Goal: Task Accomplishment & Management: Use online tool/utility

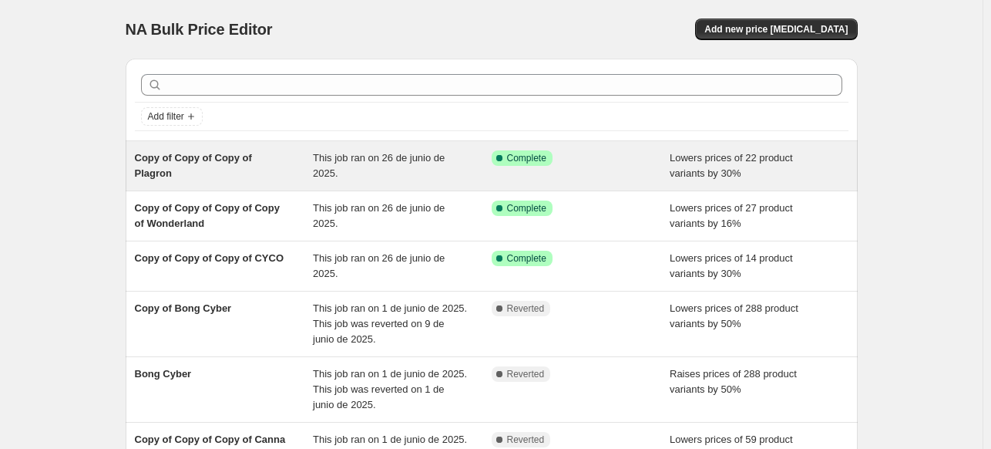
click at [252, 157] on span "Copy of Copy of Copy of Plagron" at bounding box center [193, 165] width 117 height 27
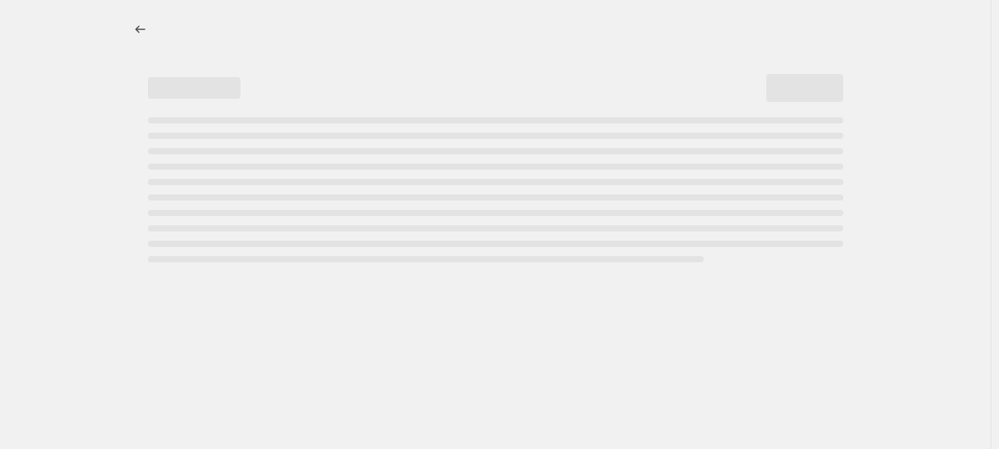
select select "percentage"
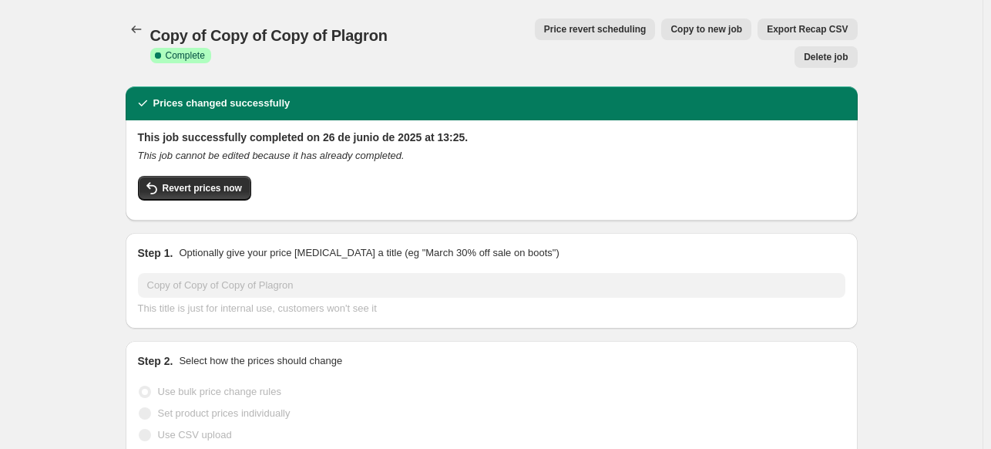
select select "vendor"
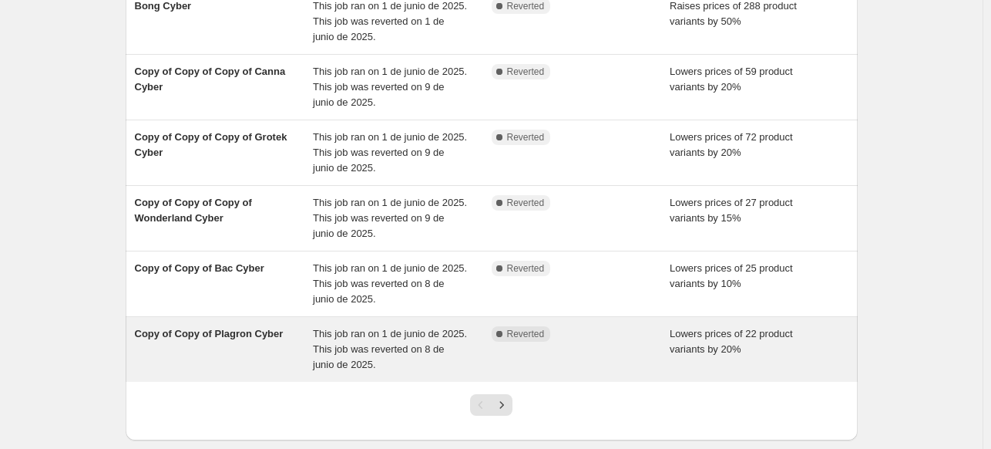
scroll to position [450, 0]
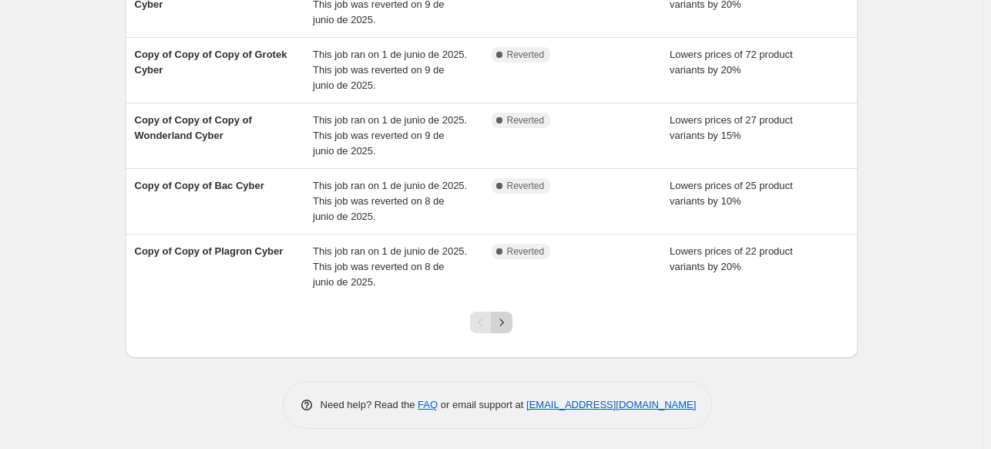
click at [506, 323] on icon "Next" at bounding box center [501, 322] width 15 height 15
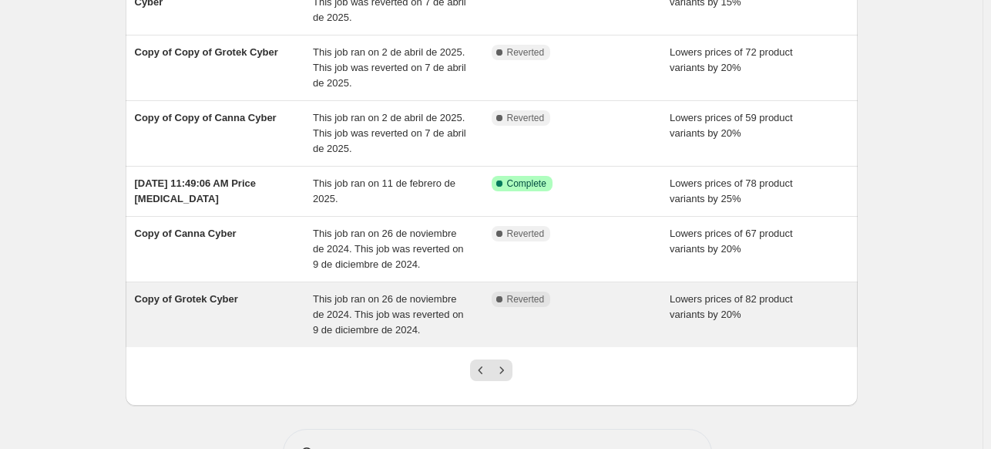
scroll to position [481, 0]
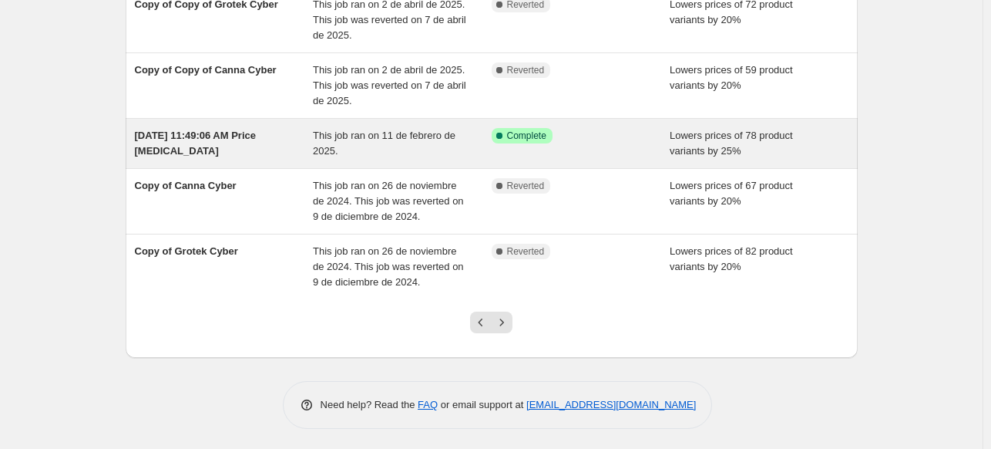
click at [348, 143] on div "This job ran on 11 de febrero de 2025." at bounding box center [402, 143] width 179 height 31
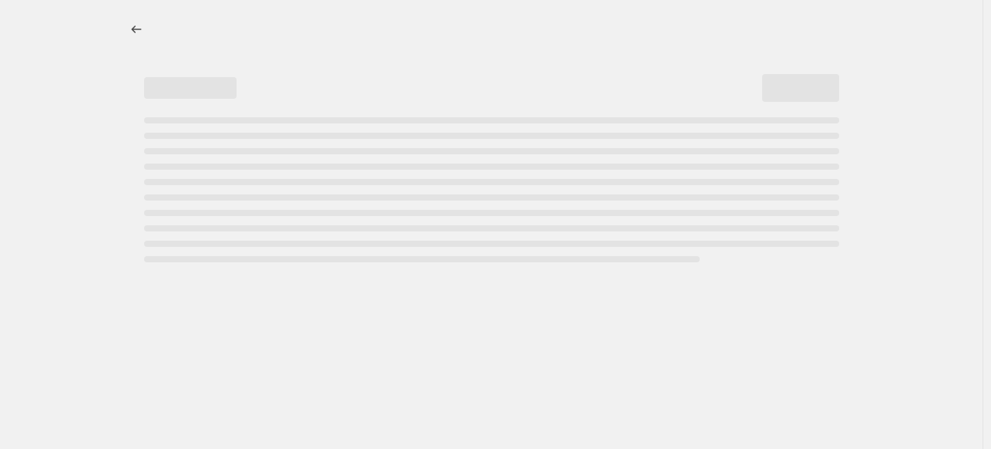
select select "percentage"
select select "collection"
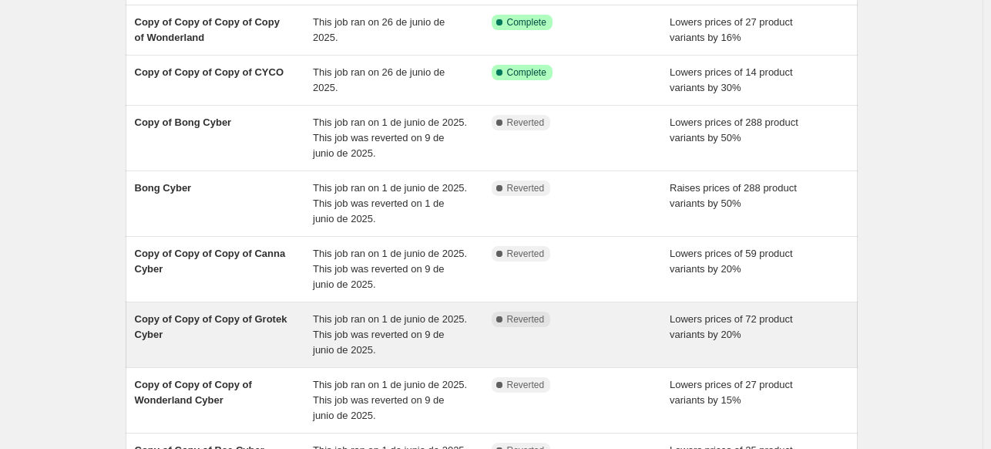
scroll to position [450, 0]
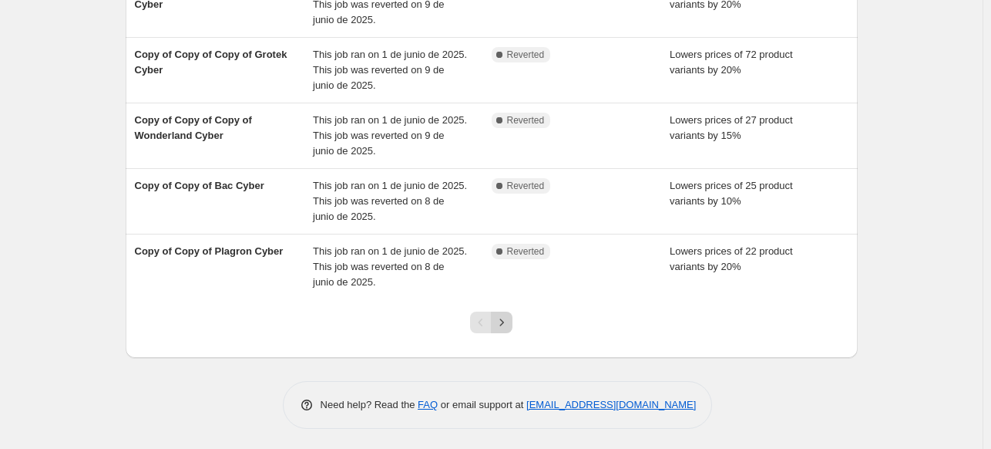
click at [500, 320] on icon "Next" at bounding box center [501, 322] width 15 height 15
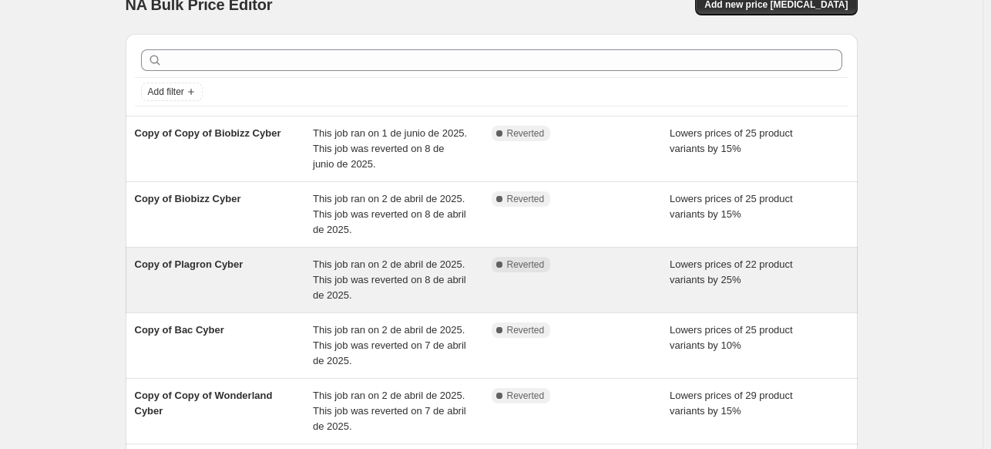
scroll to position [463, 0]
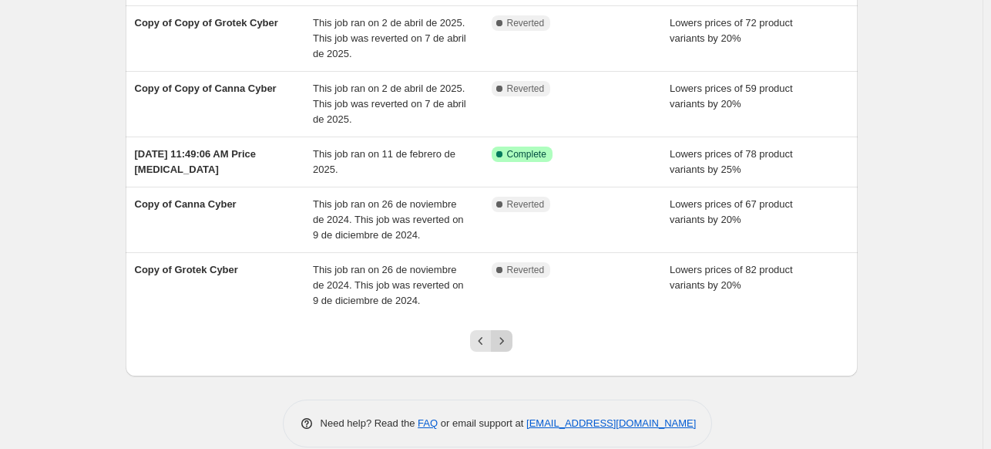
click at [507, 341] on icon "Next" at bounding box center [501, 340] width 15 height 15
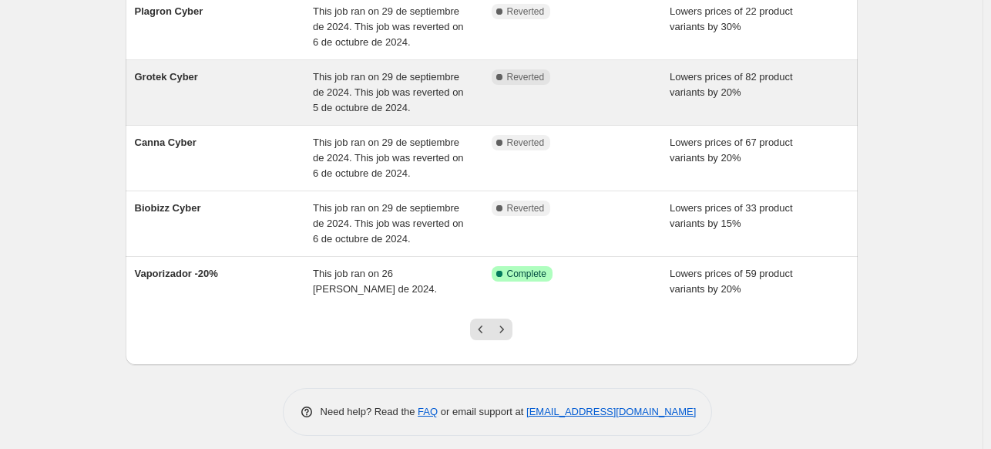
scroll to position [466, 0]
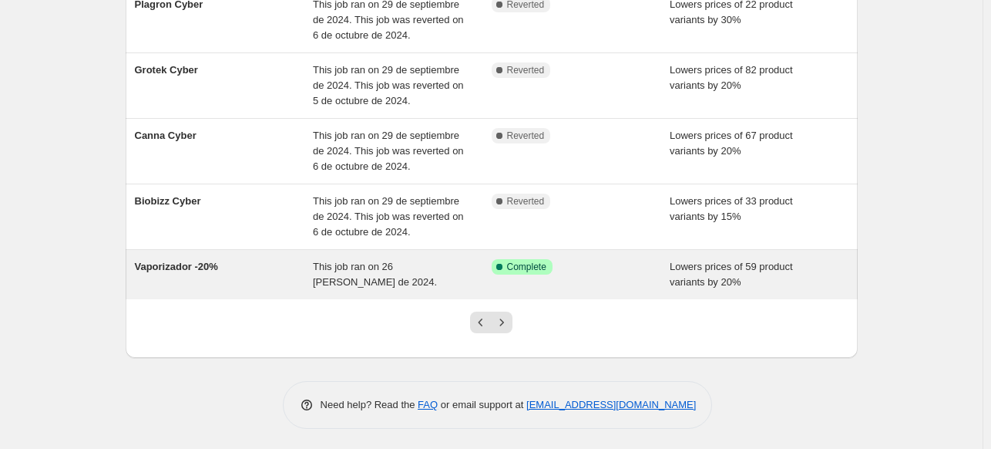
click at [416, 274] on div "This job ran on 26 [PERSON_NAME] de 2024." at bounding box center [402, 274] width 179 height 31
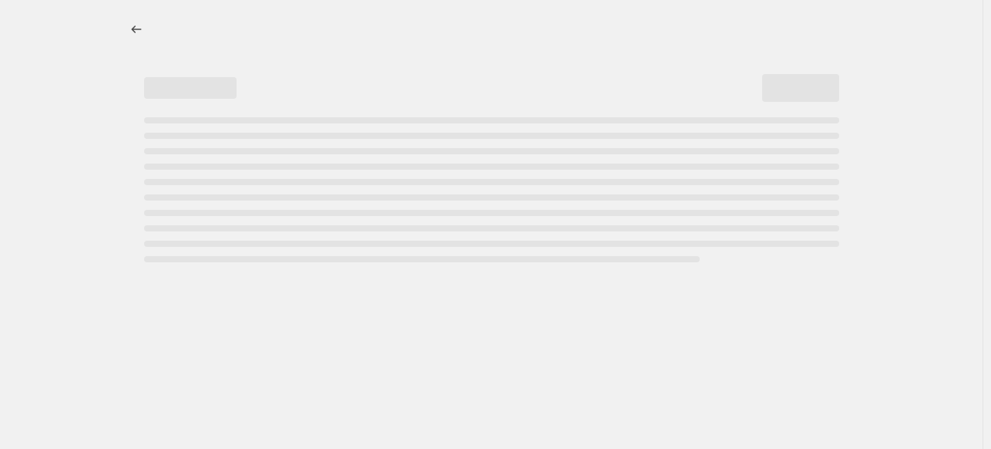
select select "percentage"
select select "vendor"
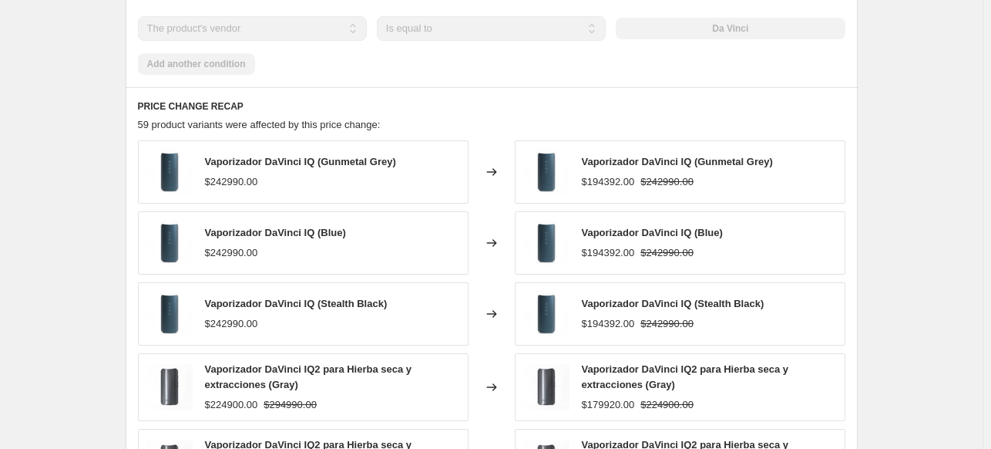
scroll to position [1234, 0]
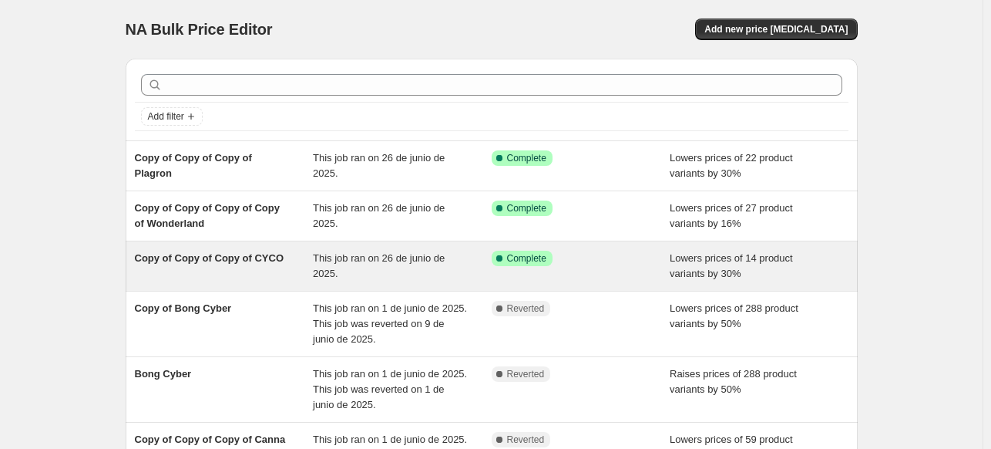
click at [311, 258] on div "Copy of Copy of Copy of CYCO" at bounding box center [224, 266] width 179 height 31
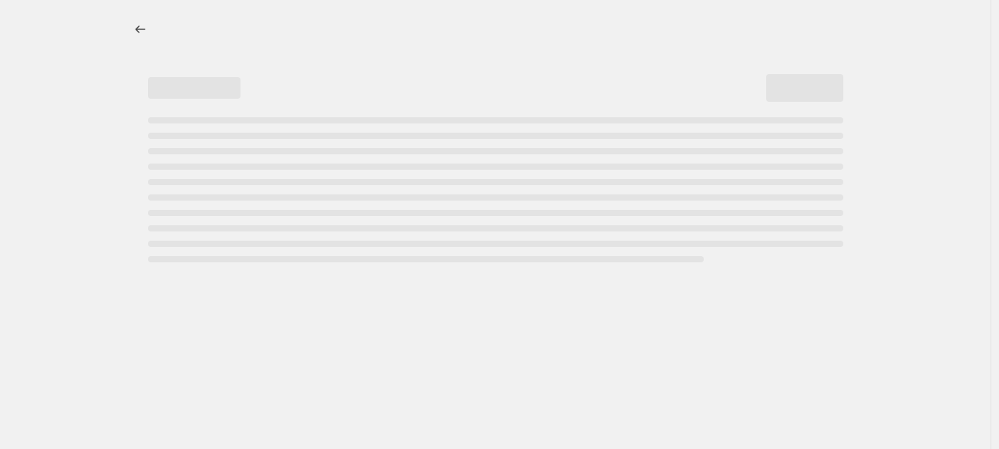
select select "percentage"
select select "vendor"
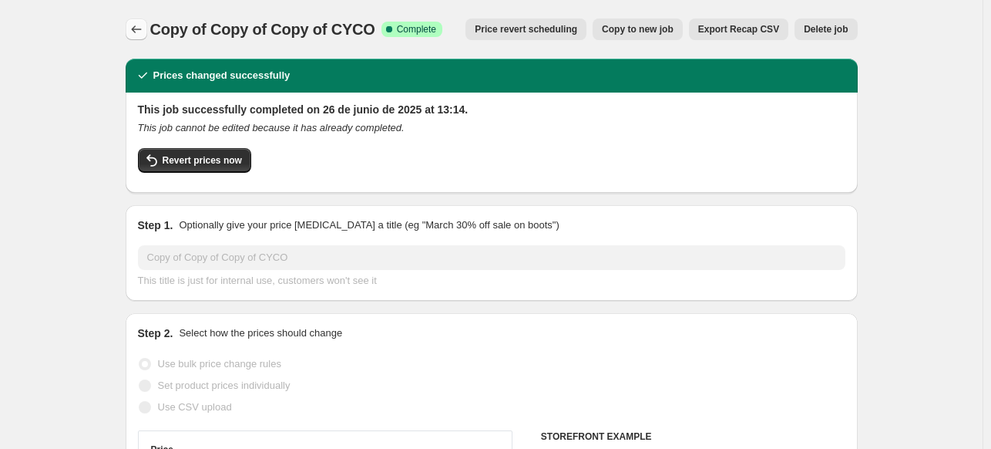
click at [143, 26] on icon "Price change jobs" at bounding box center [136, 29] width 15 height 15
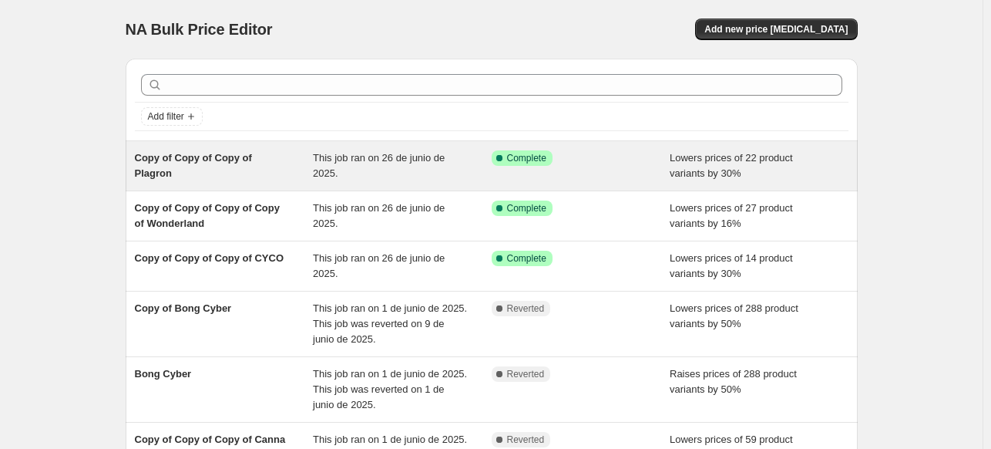
click at [222, 160] on span "Copy of Copy of Copy of Plagron" at bounding box center [193, 165] width 117 height 27
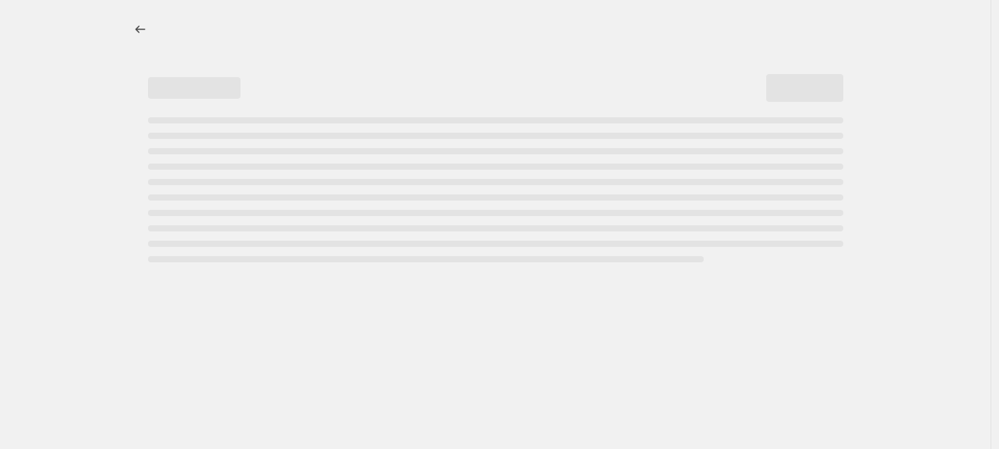
select select "percentage"
select select "vendor"
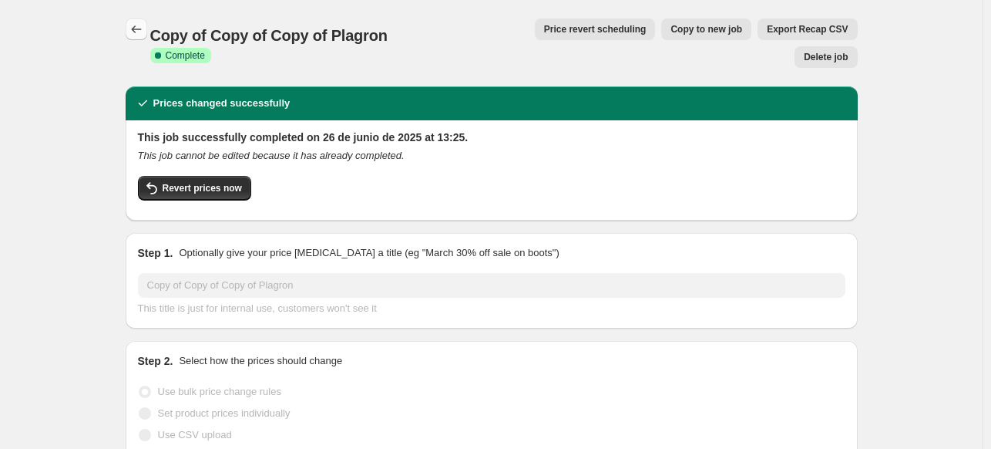
click at [143, 32] on icon "Price change jobs" at bounding box center [136, 29] width 15 height 15
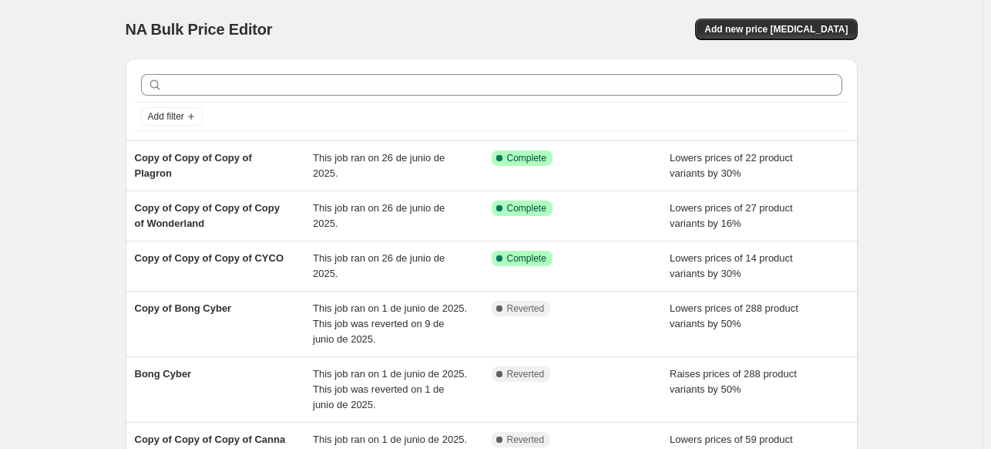
scroll to position [385, 0]
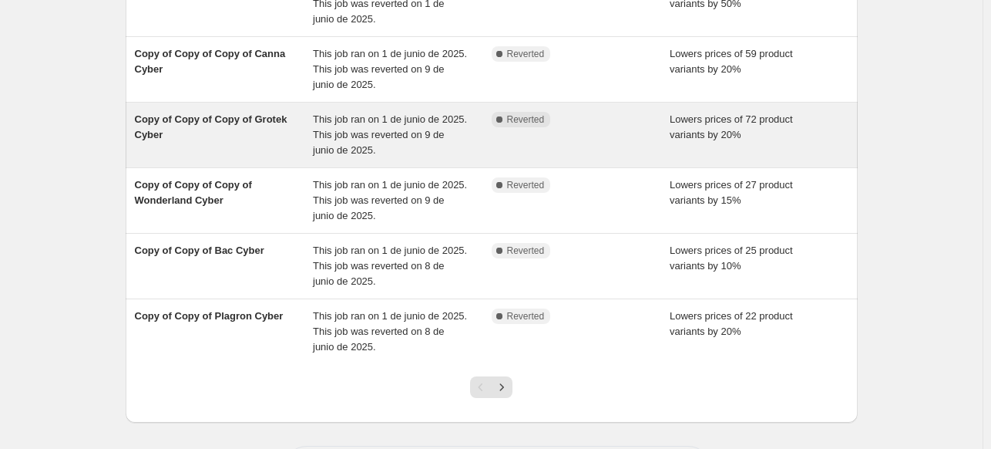
click at [189, 116] on span "Copy of Copy of Copy of Grotek Cyber" at bounding box center [211, 126] width 153 height 27
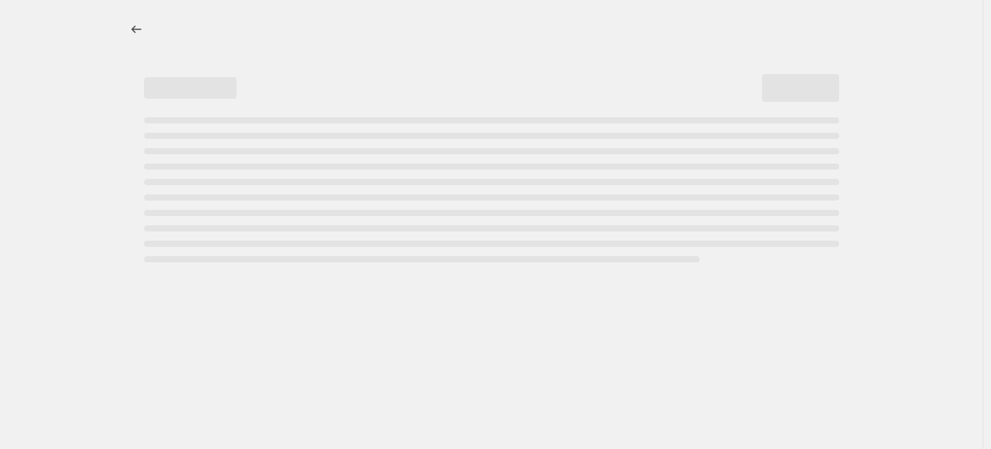
select select "percentage"
select select "vendor"
